Goal: Find specific page/section: Find specific page/section

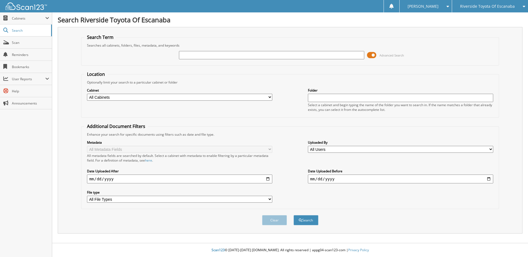
click at [210, 55] on input "text" at bounding box center [271, 55] width 185 height 8
type input "038576170"
click at [381, 55] on span "Advanced Search" at bounding box center [391, 55] width 25 height 4
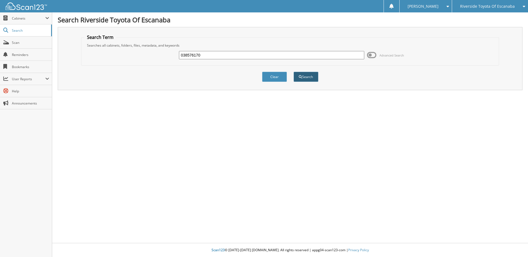
click at [308, 78] on button "Search" at bounding box center [305, 77] width 25 height 10
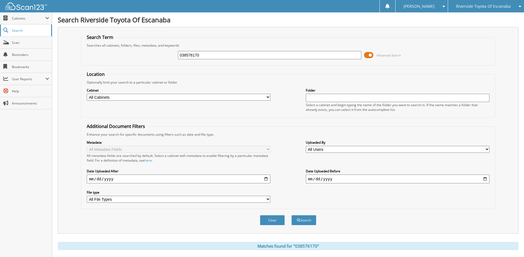
click at [29, 30] on span "Search" at bounding box center [30, 30] width 36 height 5
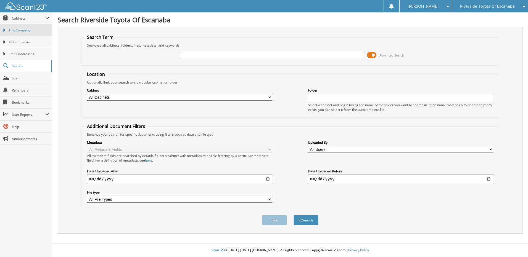
click at [28, 30] on span "This Company" at bounding box center [29, 30] width 41 height 5
